Goal: Find specific page/section: Find specific page/section

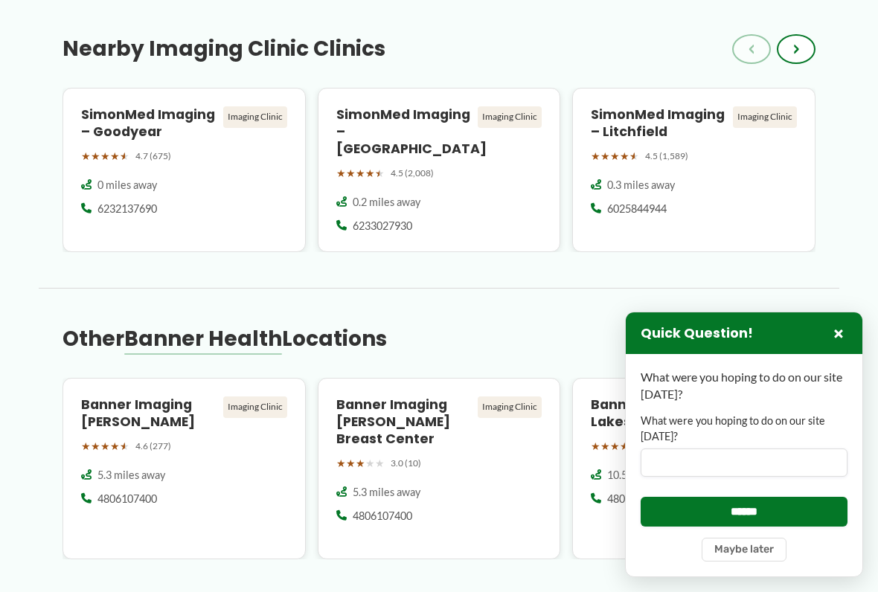
scroll to position [924, 0]
click at [830, 330] on button "×" at bounding box center [839, 334] width 18 height 18
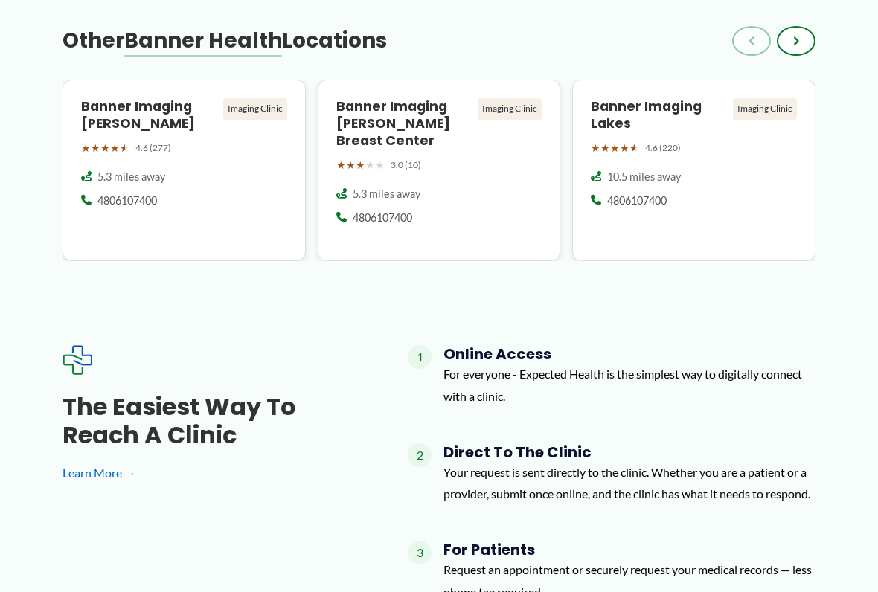
scroll to position [1227, 0]
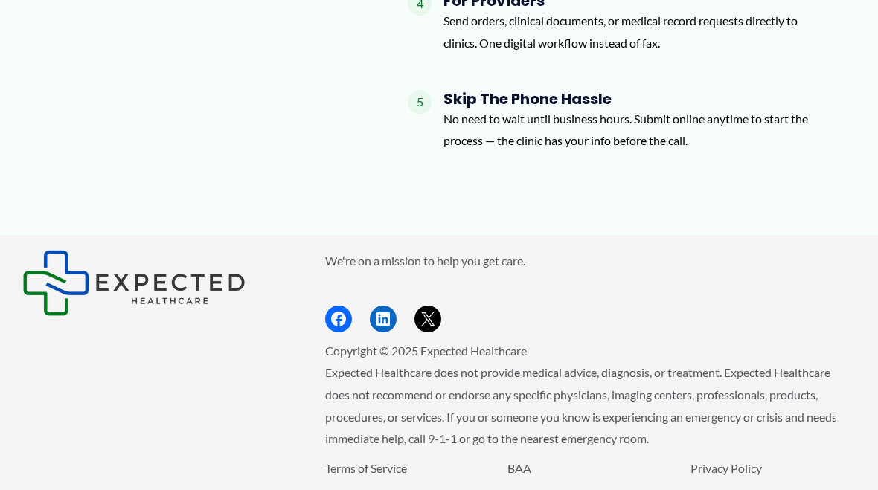
scroll to position [1870, 0]
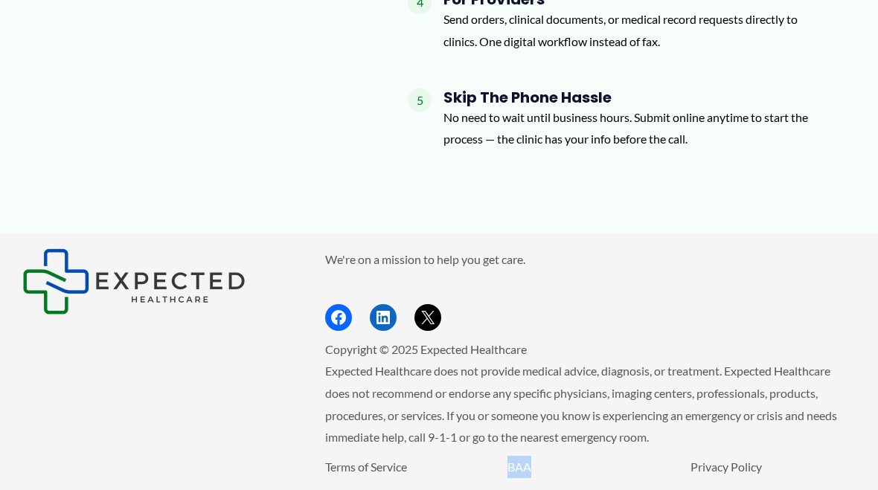
click at [531, 456] on p "BAA" at bounding box center [590, 467] width 165 height 22
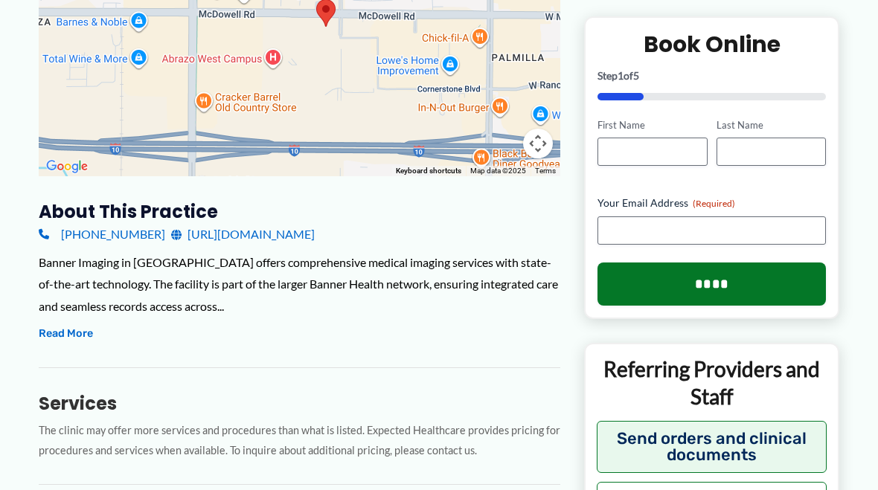
scroll to position [338, 0]
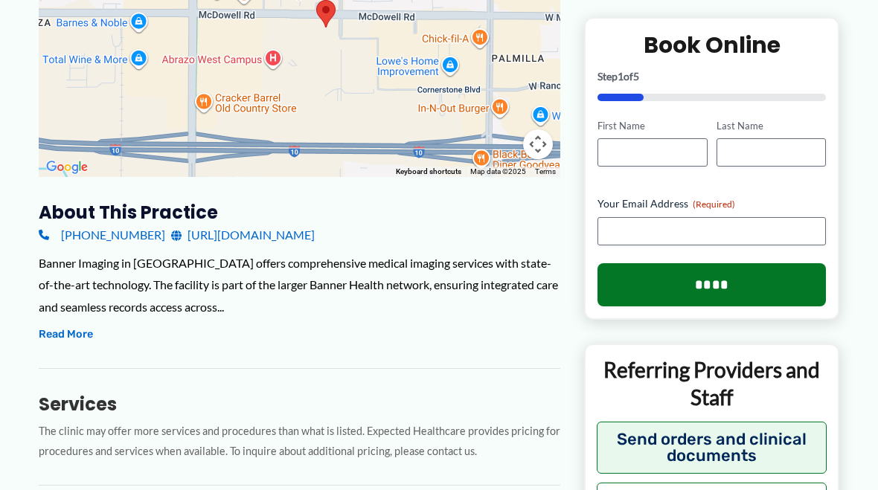
click at [74, 333] on button "Read More" at bounding box center [66, 335] width 54 height 18
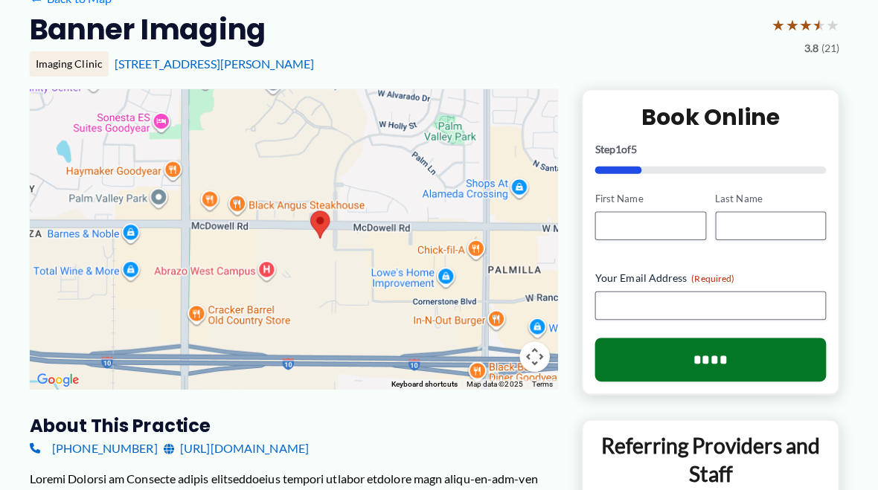
scroll to position [129, 0]
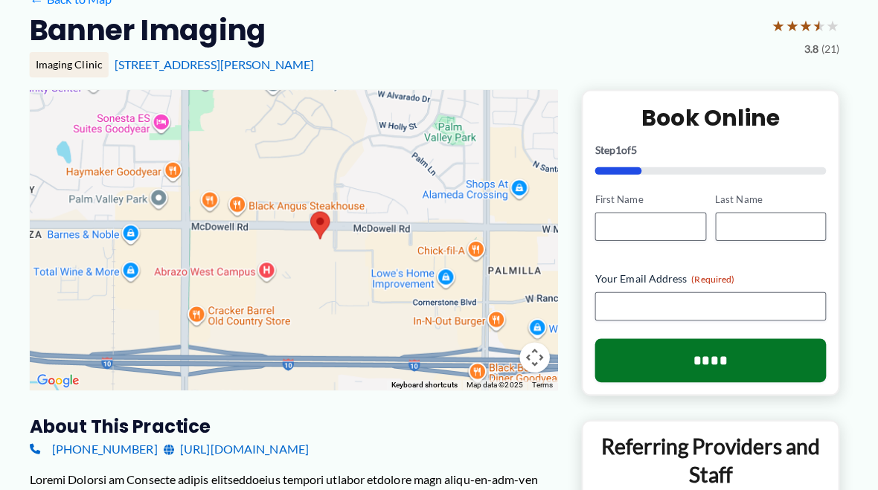
click at [415, 59] on div "[STREET_ADDRESS][PERSON_NAME]" at bounding box center [481, 64] width 717 height 16
click at [395, 72] on div "Imaging Clinic [STREET_ADDRESS][PERSON_NAME]" at bounding box center [439, 63] width 801 height 25
click at [379, 68] on div "[STREET_ADDRESS][PERSON_NAME]" at bounding box center [481, 64] width 717 height 16
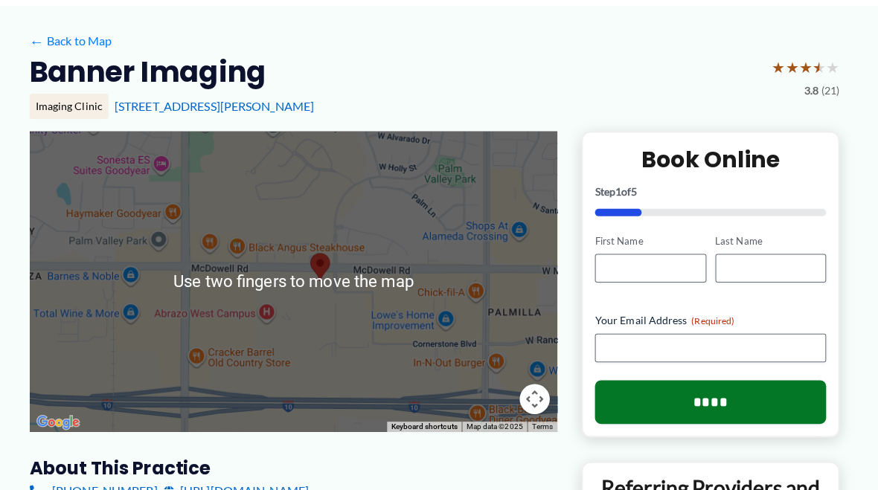
scroll to position [0, 0]
